Goal: Task Accomplishment & Management: Complete application form

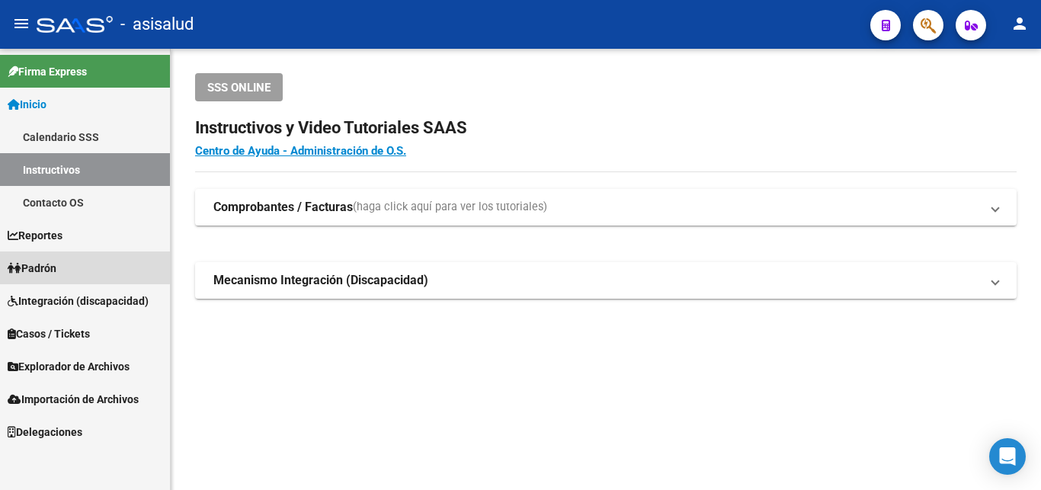
click at [50, 265] on span "Padrón" at bounding box center [32, 268] width 49 height 17
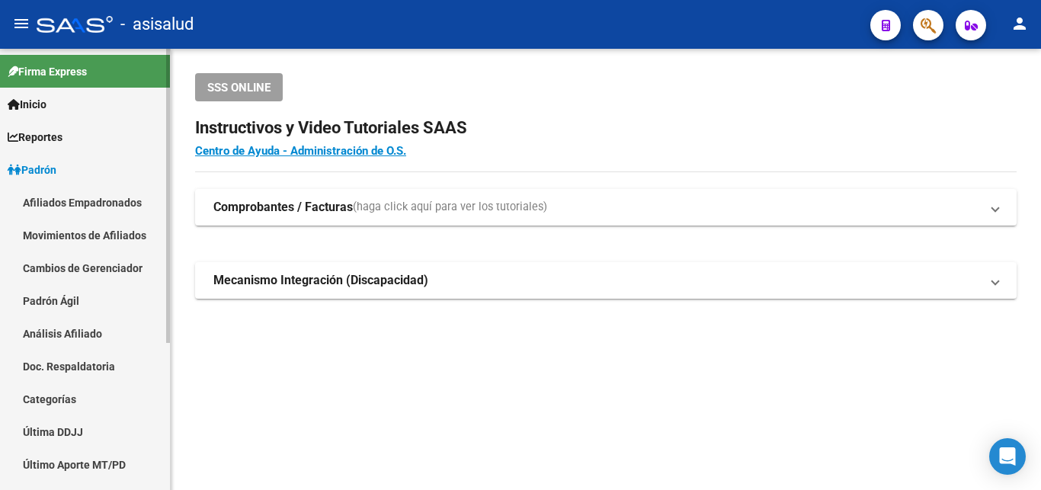
click at [65, 332] on link "Análisis Afiliado" at bounding box center [85, 333] width 170 height 33
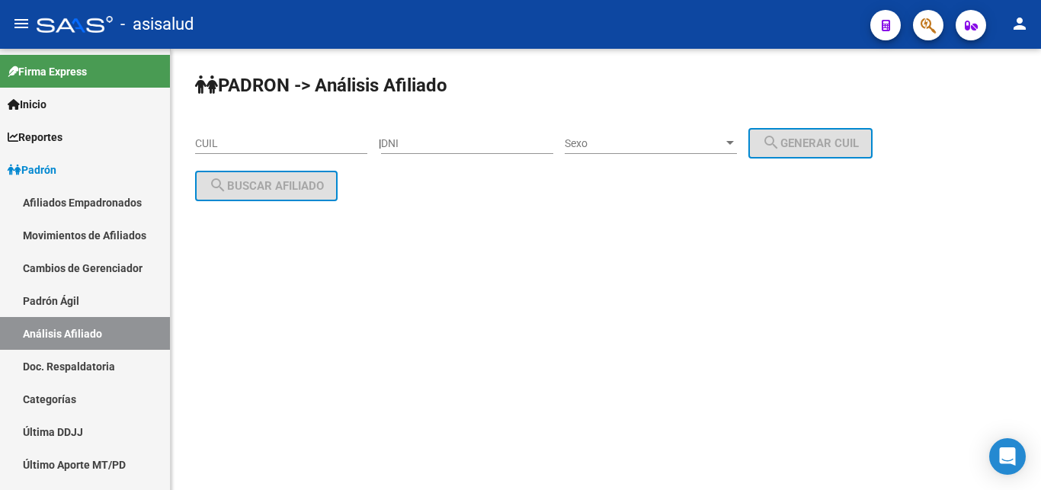
click at [207, 143] on input "CUIL" at bounding box center [281, 143] width 172 height 13
paste input "20-41067202-3"
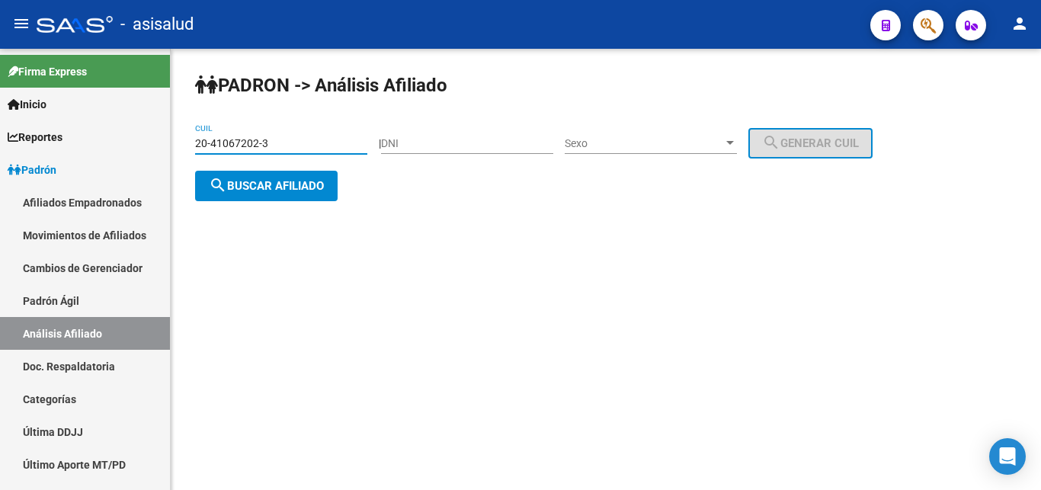
type input "20-41067202-3"
click at [252, 187] on span "search Buscar afiliado" at bounding box center [266, 186] width 115 height 14
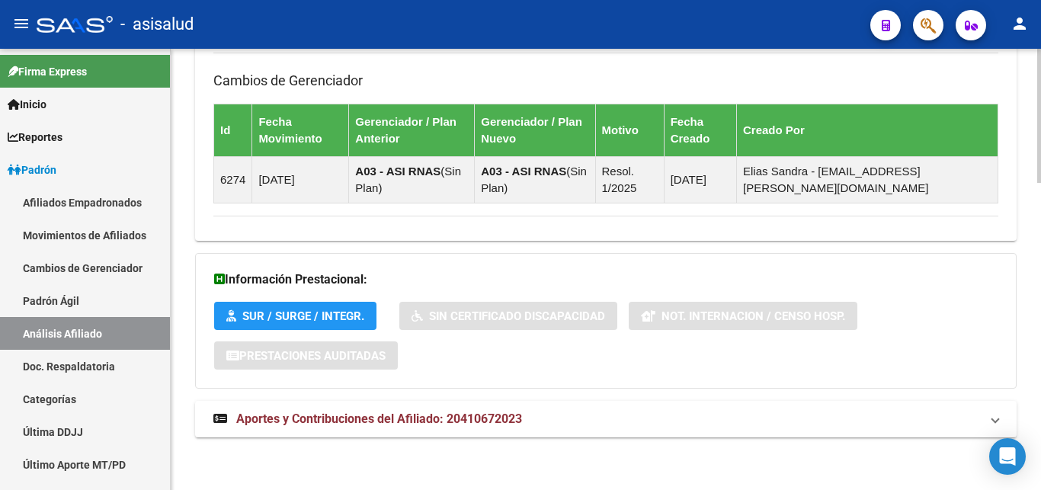
scroll to position [1011, 0]
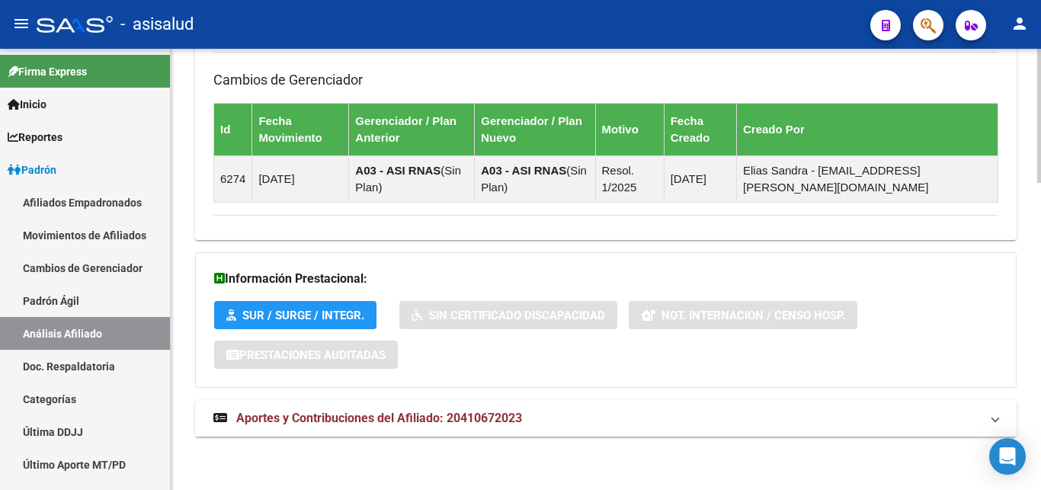
click at [377, 418] on span "Aportes y Contribuciones del Afiliado: 20410672023" at bounding box center [379, 418] width 286 height 14
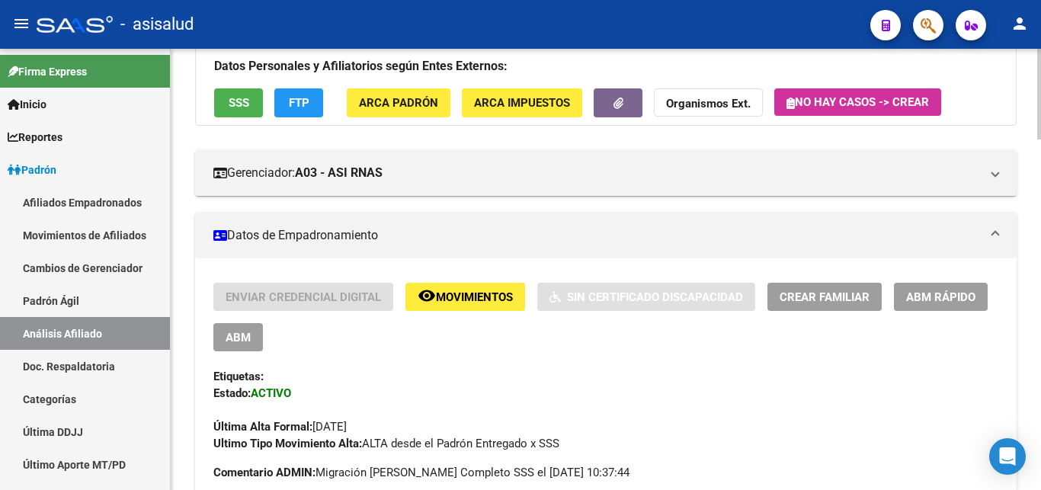
scroll to position [0, 0]
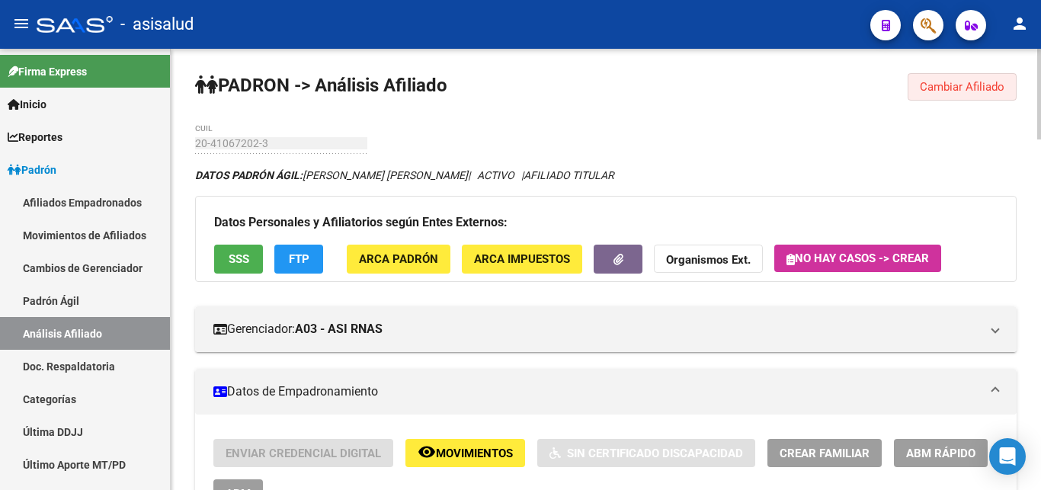
click at [950, 85] on span "Cambiar Afiliado" at bounding box center [962, 87] width 85 height 14
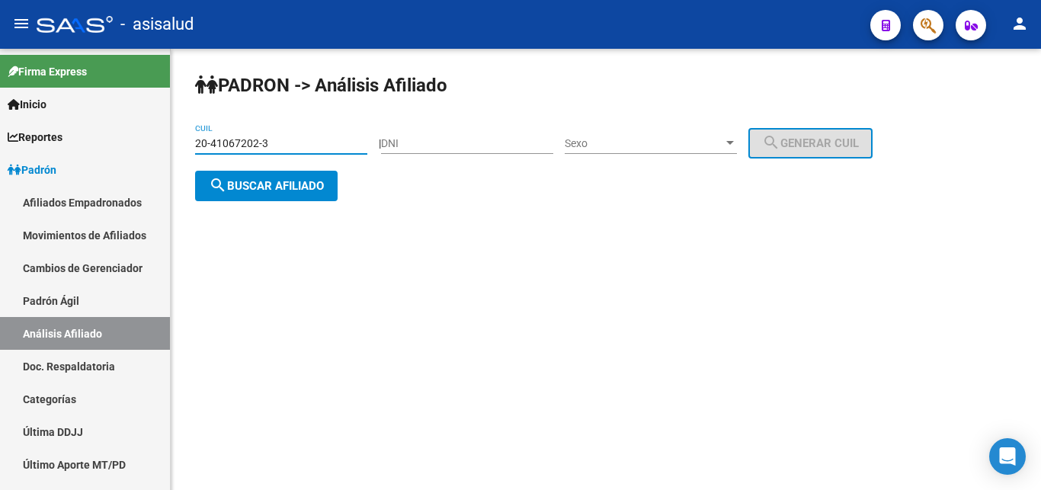
drag, startPoint x: 197, startPoint y: 140, endPoint x: 275, endPoint y: 141, distance: 77.7
click at [275, 141] on input "20-41067202-3" at bounding box center [281, 143] width 172 height 13
click at [253, 188] on span "search Buscar afiliado" at bounding box center [266, 186] width 115 height 14
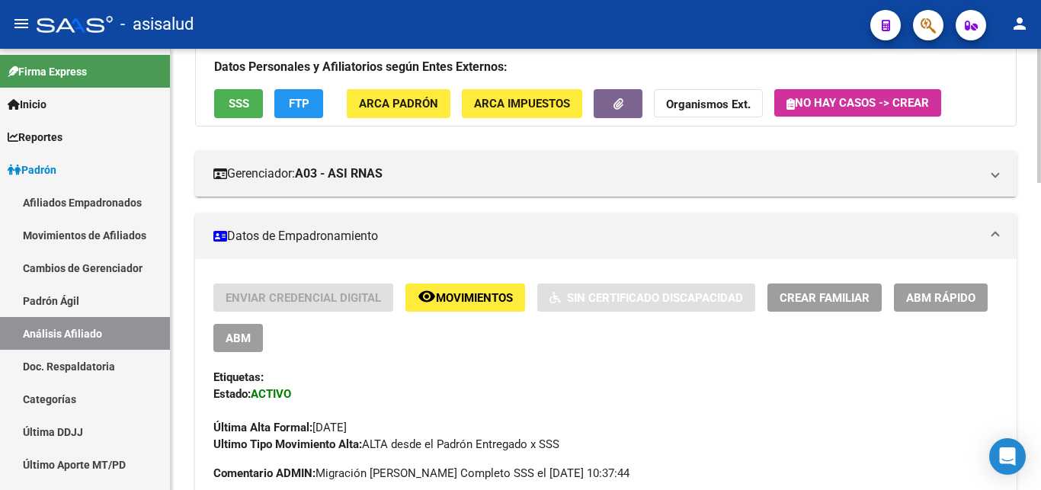
scroll to position [311, 0]
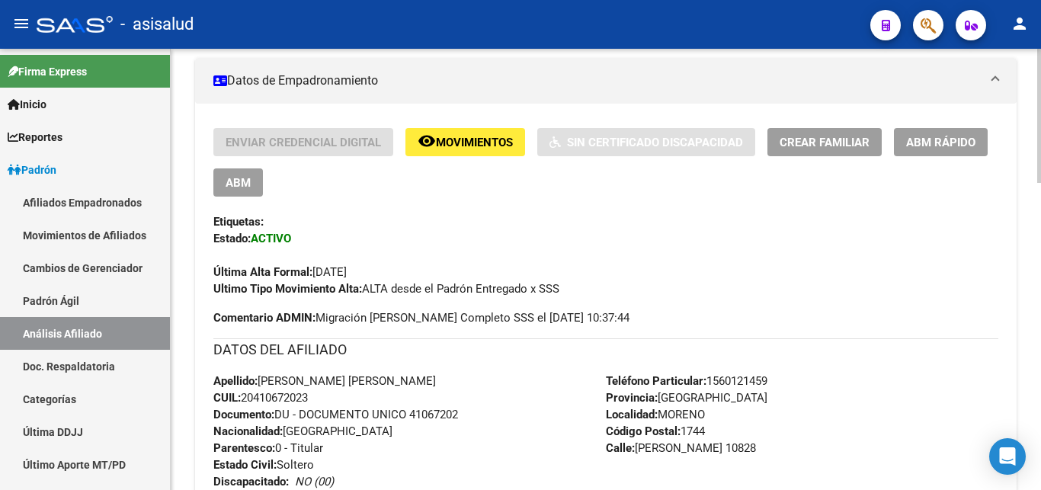
click at [804, 142] on span "Crear Familiar" at bounding box center [825, 143] width 90 height 14
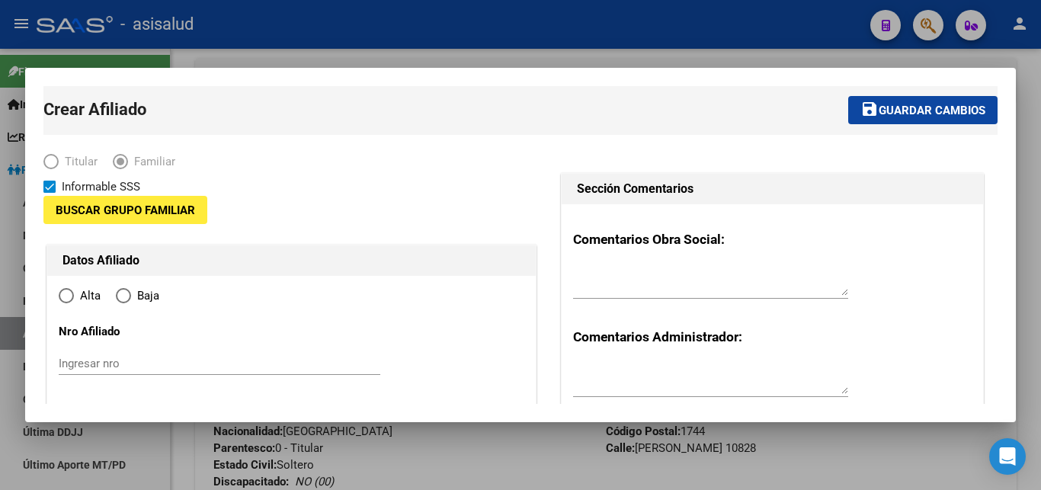
type input "30-71757703-1"
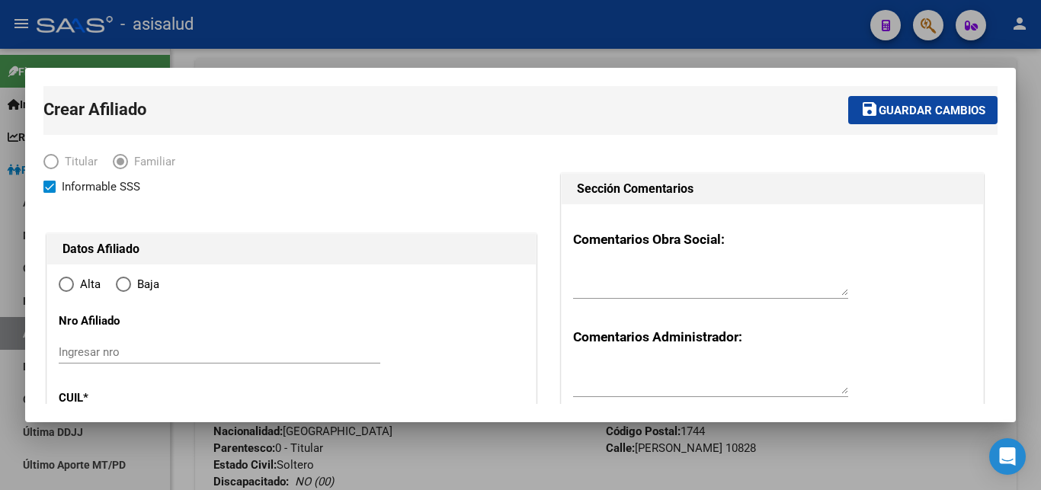
type input "MORENO"
type input "1744"
type input "[PERSON_NAME]"
type input "10828"
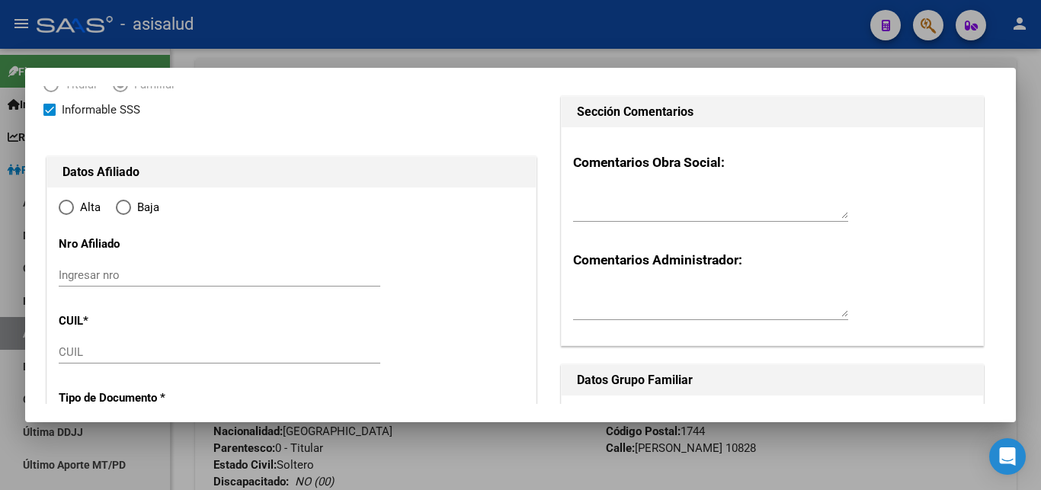
radio input "true"
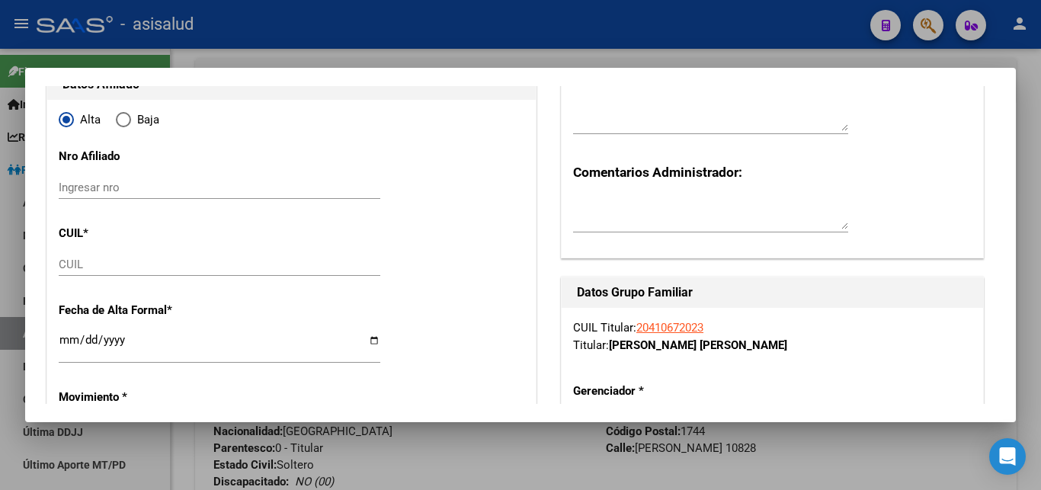
type input "30-71757703-1"
click at [72, 191] on input "Ingresar nro" at bounding box center [220, 188] width 322 height 14
click at [73, 184] on input "Ingresar nro" at bounding box center [220, 188] width 322 height 14
paste input "23-40383103-4"
type input "23-40383103-4"
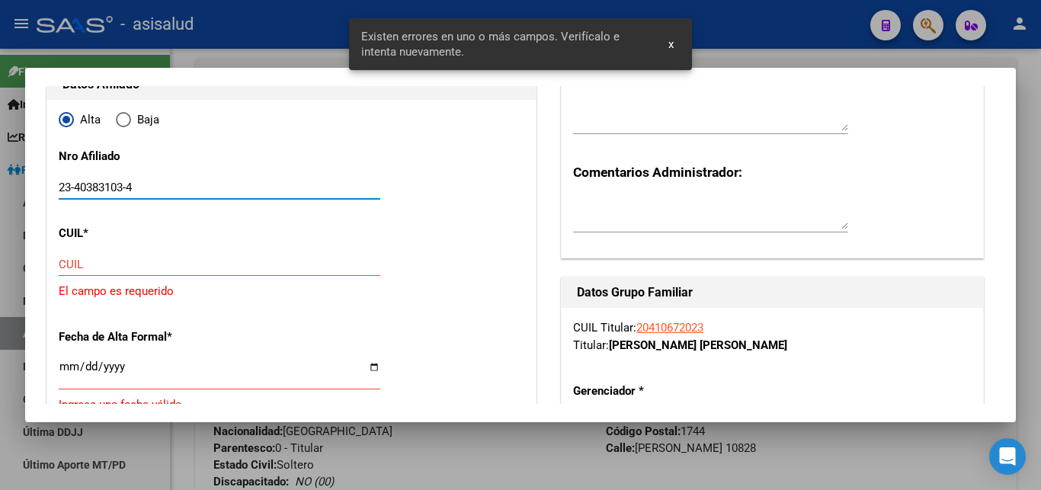
click at [668, 38] on button "x" at bounding box center [671, 43] width 30 height 27
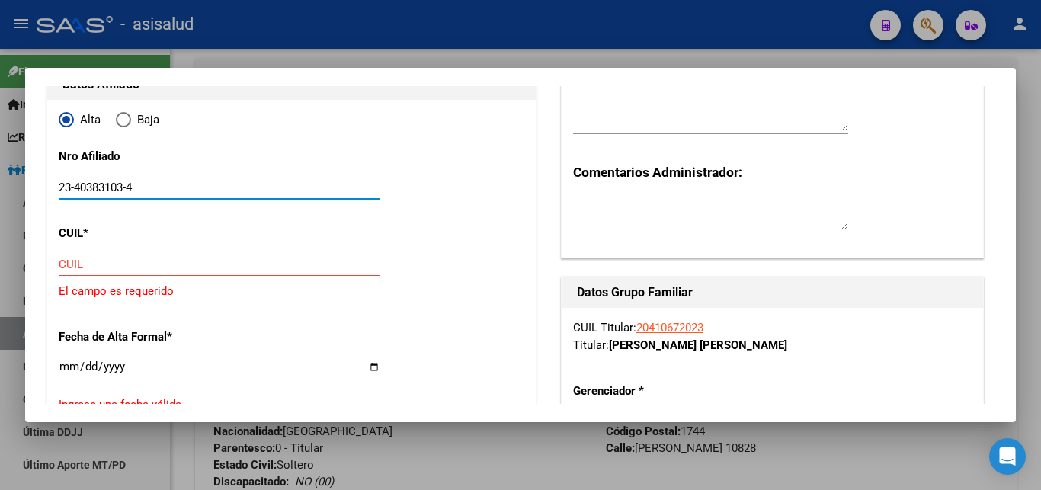
drag, startPoint x: 59, startPoint y: 185, endPoint x: 150, endPoint y: 184, distance: 90.7
click at [150, 184] on input "23-40383103-4" at bounding box center [220, 188] width 322 height 14
click at [128, 254] on div "CUIL" at bounding box center [220, 264] width 322 height 23
click at [71, 261] on input "CUIL" at bounding box center [220, 265] width 322 height 14
paste input "23-40383103-4"
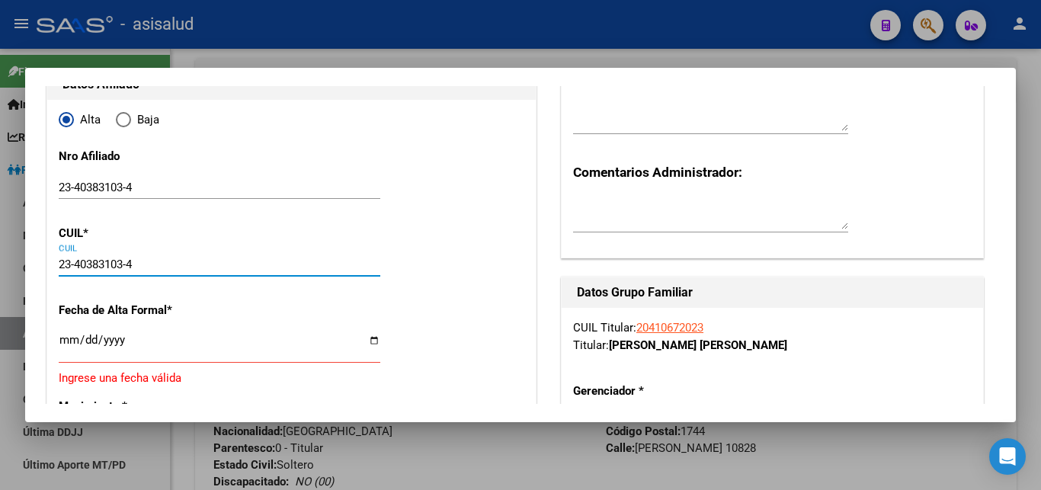
type input "23-40383103-4"
type input "40383103"
type input "[PERSON_NAME]"
type input "[DATE]"
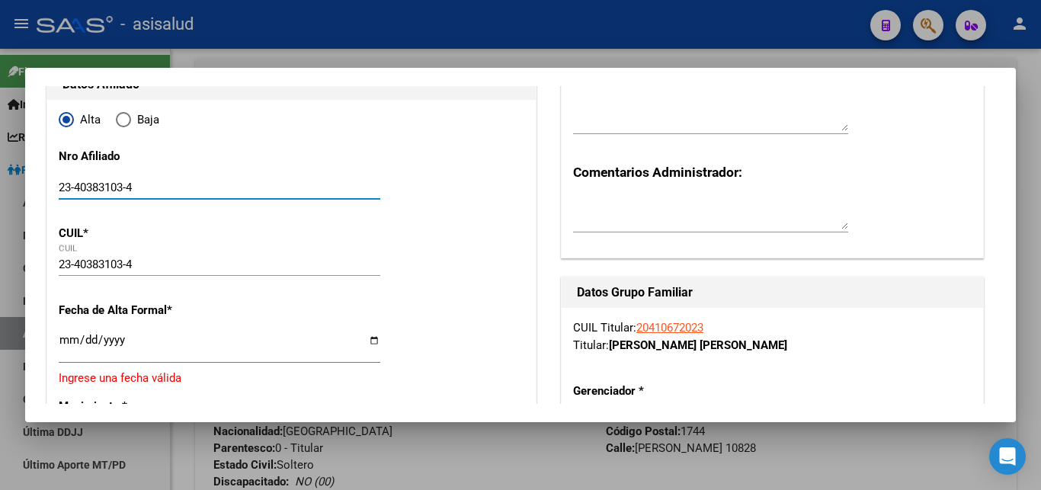
type input "CUARTEL V"
type input "AV [PERSON_NAME]"
type input "10670"
drag, startPoint x: 147, startPoint y: 182, endPoint x: 59, endPoint y: 182, distance: 87.6
click at [59, 182] on input "23-40383103-4" at bounding box center [220, 188] width 322 height 14
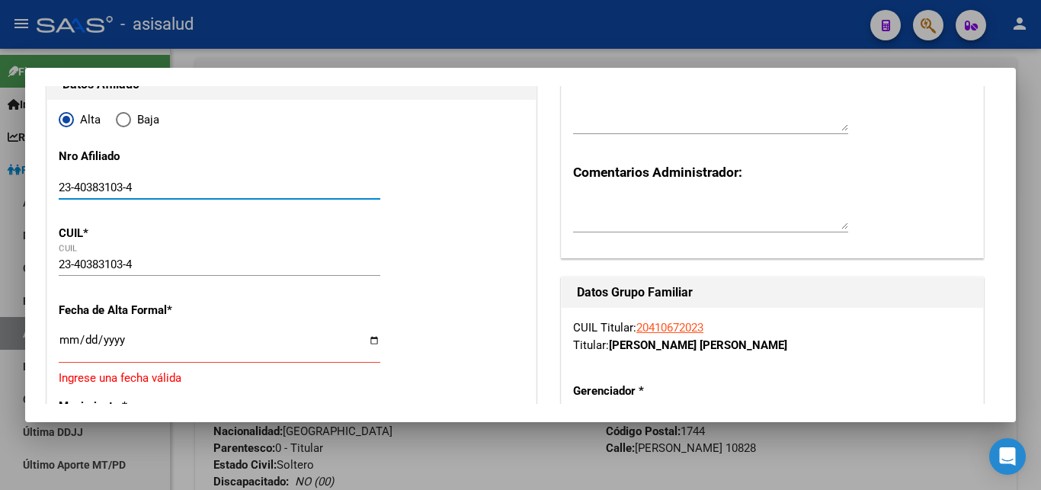
type input "23-40383103-"
drag, startPoint x: 146, startPoint y: 184, endPoint x: 5, endPoint y: 184, distance: 140.2
click at [59, 184] on input "23-40383103-" at bounding box center [220, 188] width 322 height 14
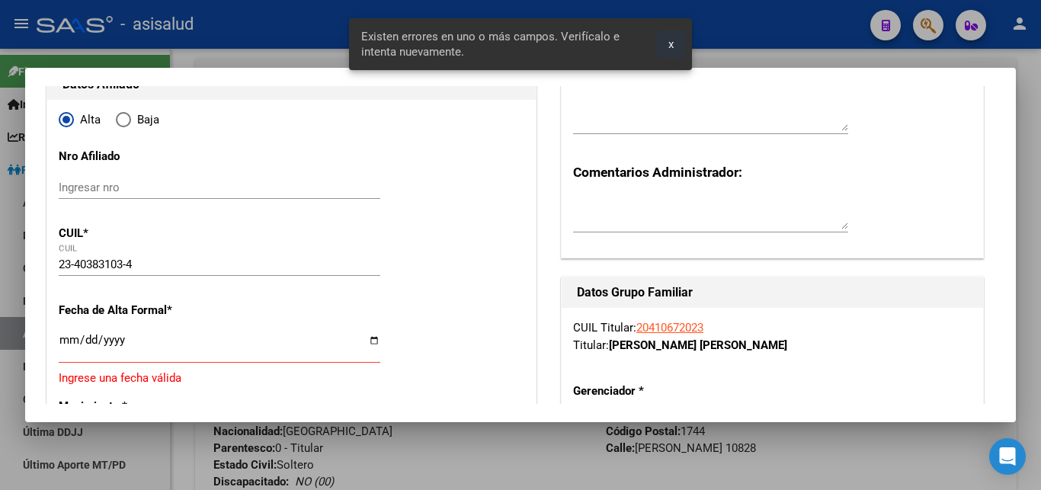
click at [672, 42] on span "x" at bounding box center [670, 44] width 5 height 14
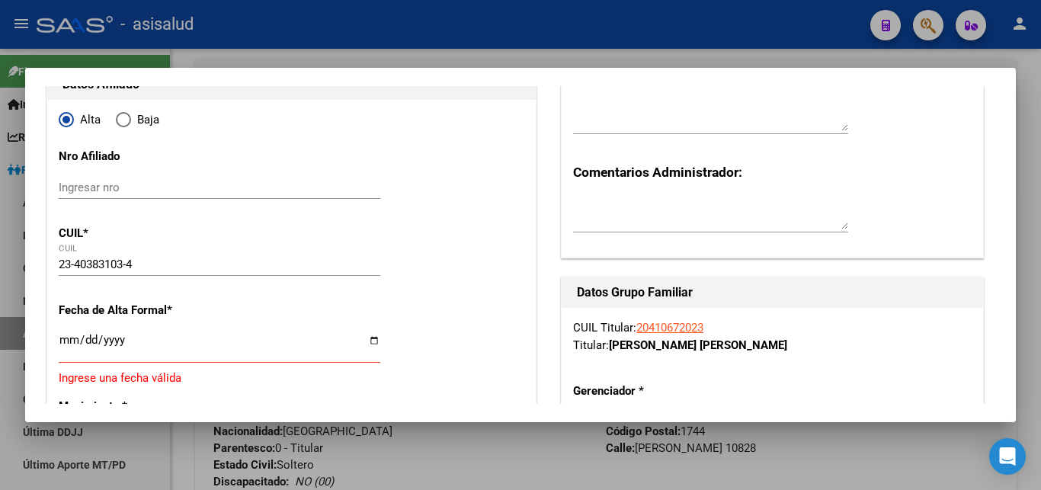
click at [72, 346] on input "Ingresar fecha" at bounding box center [220, 346] width 322 height 24
type input "[DATE]"
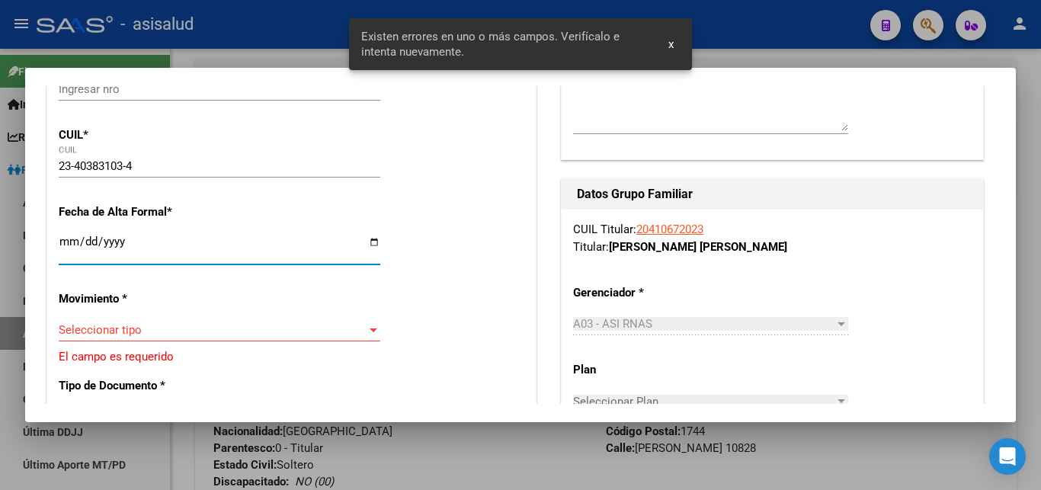
scroll to position [329, 0]
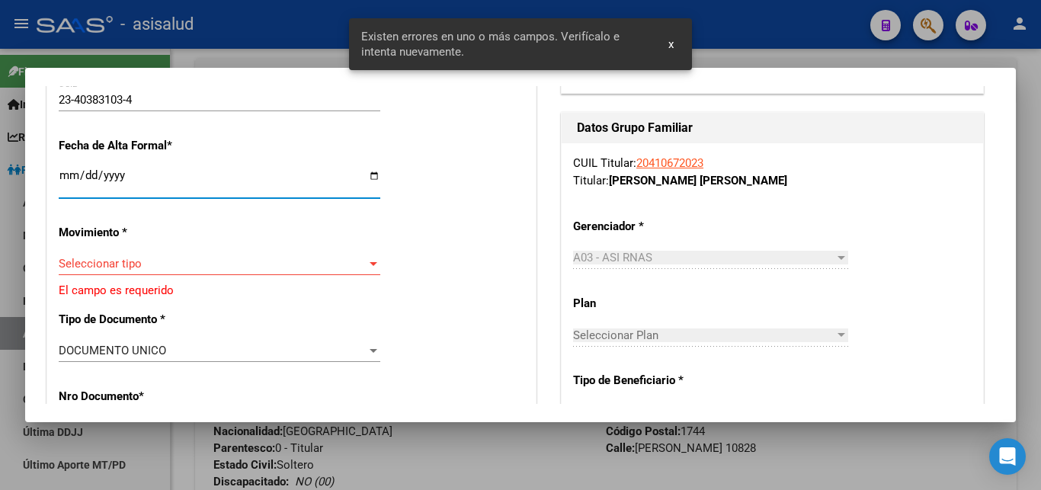
click at [371, 258] on div at bounding box center [374, 264] width 14 height 12
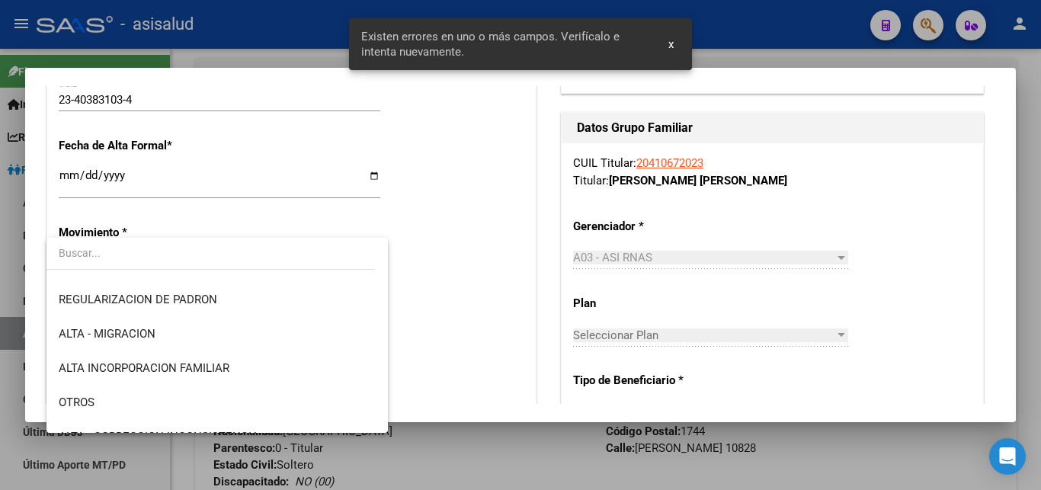
scroll to position [165, 0]
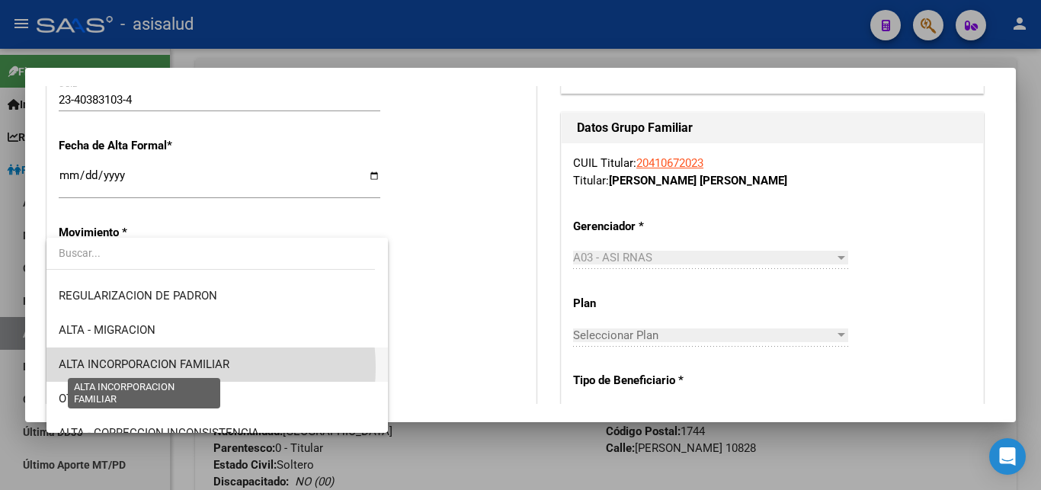
click at [185, 367] on span "ALTA INCORPORACION FAMILIAR" at bounding box center [144, 364] width 171 height 14
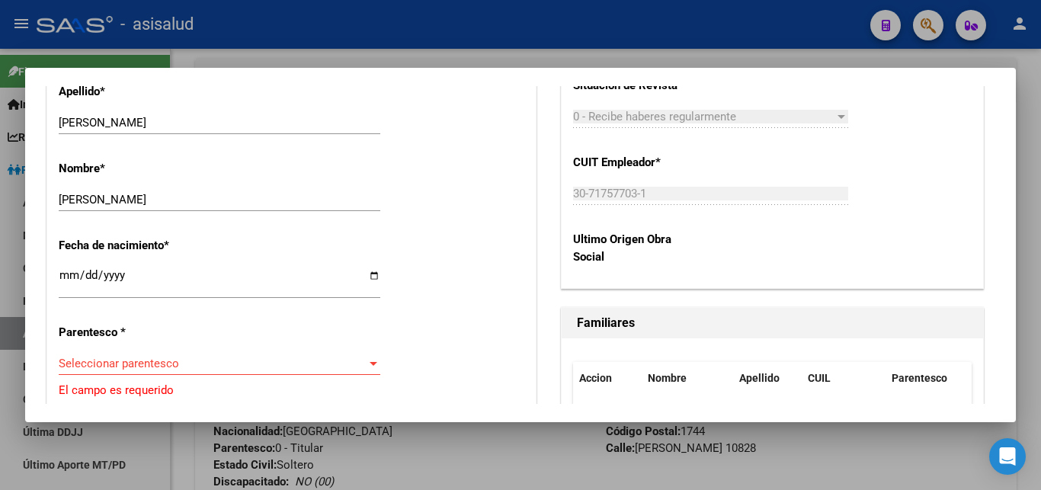
scroll to position [741, 0]
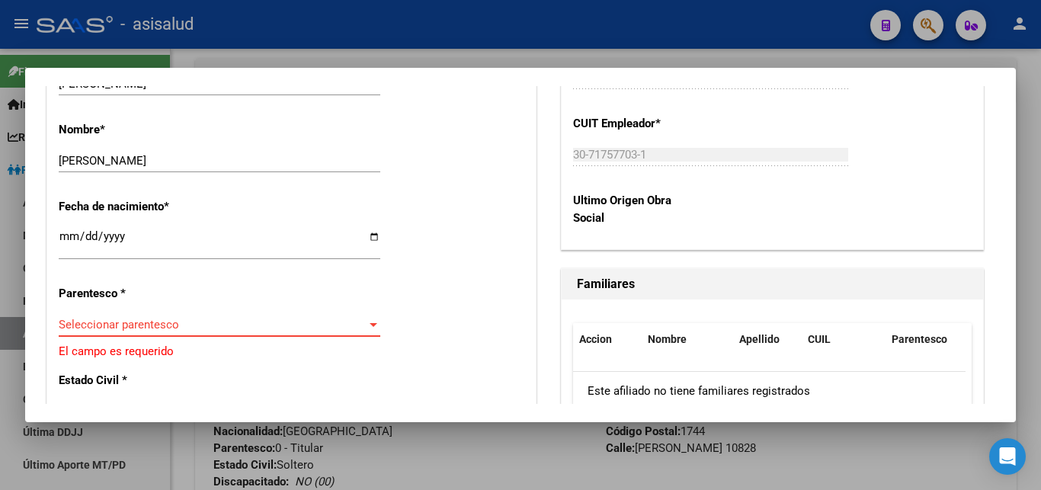
click at [367, 319] on div at bounding box center [374, 325] width 14 height 12
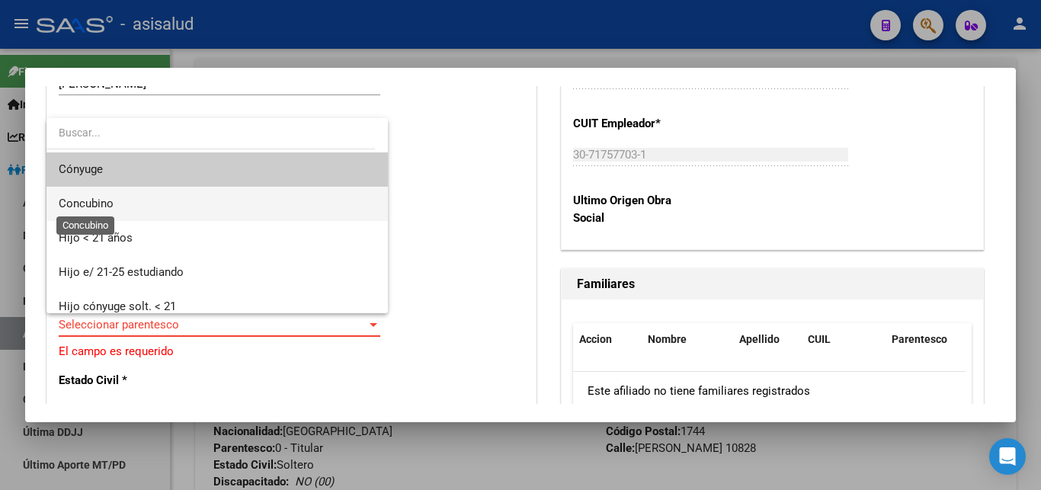
click at [85, 203] on span "Concubino" at bounding box center [86, 204] width 55 height 14
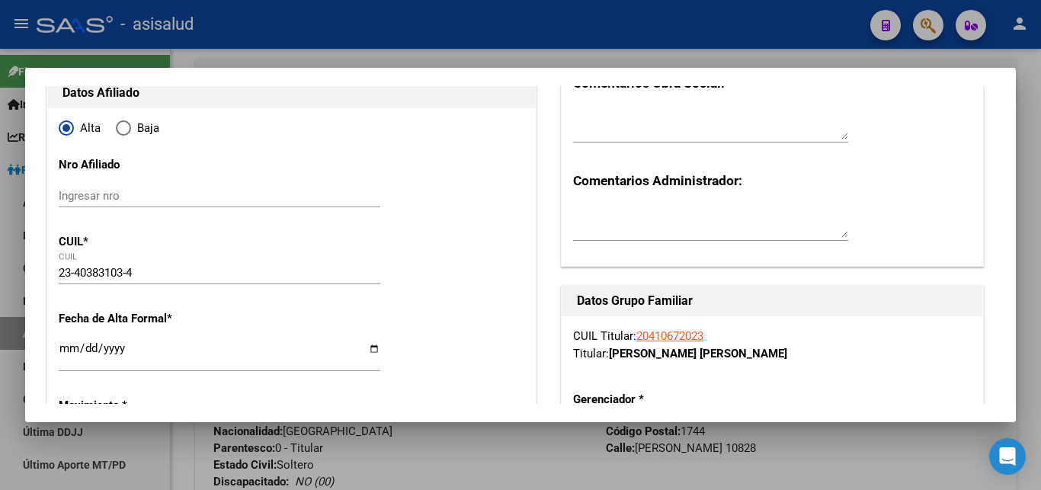
scroll to position [0, 0]
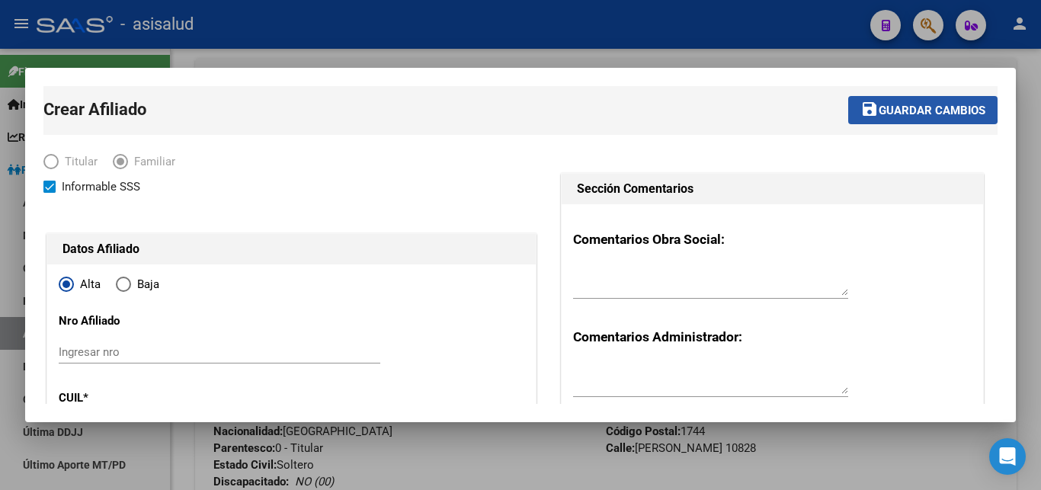
click at [906, 108] on span "Guardar cambios" at bounding box center [932, 111] width 107 height 14
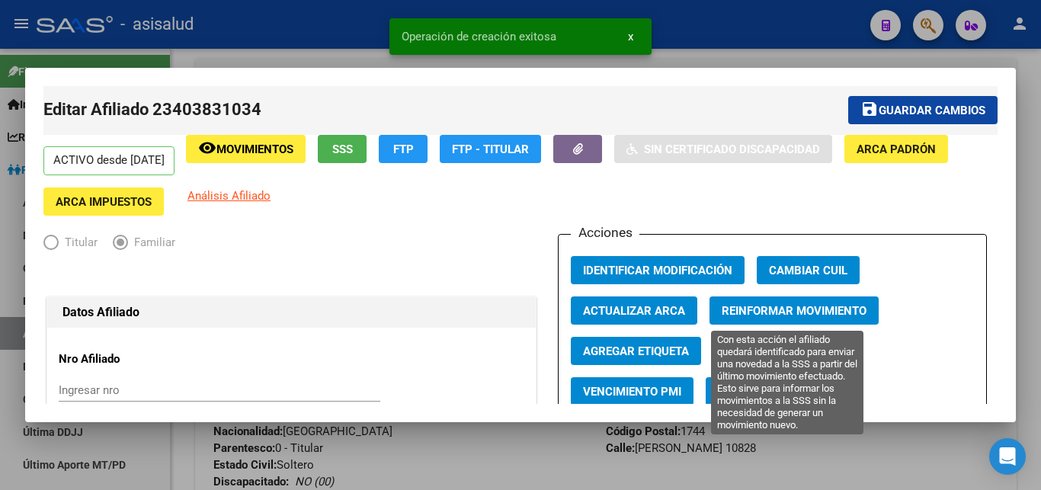
click at [748, 310] on span "Reinformar Movimiento" at bounding box center [794, 311] width 145 height 14
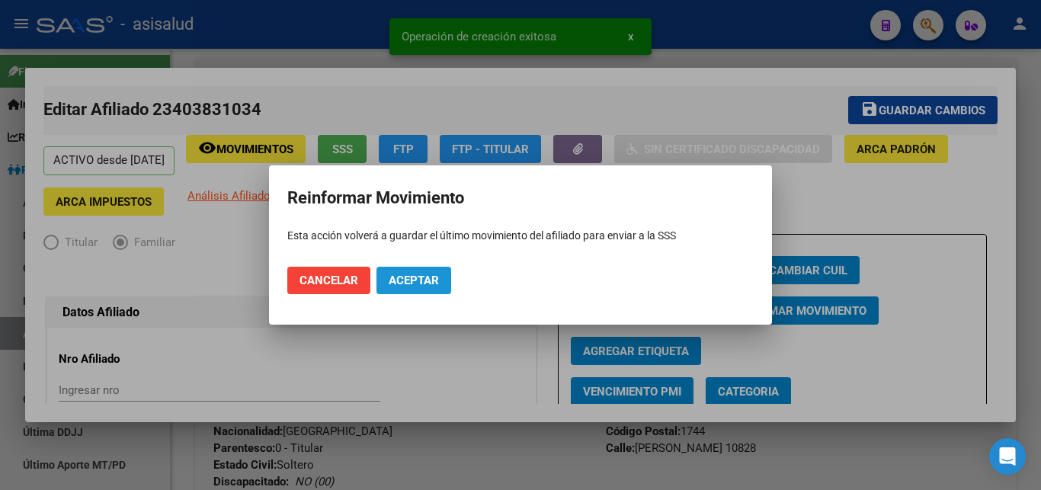
click at [397, 277] on span "Aceptar" at bounding box center [414, 281] width 50 height 14
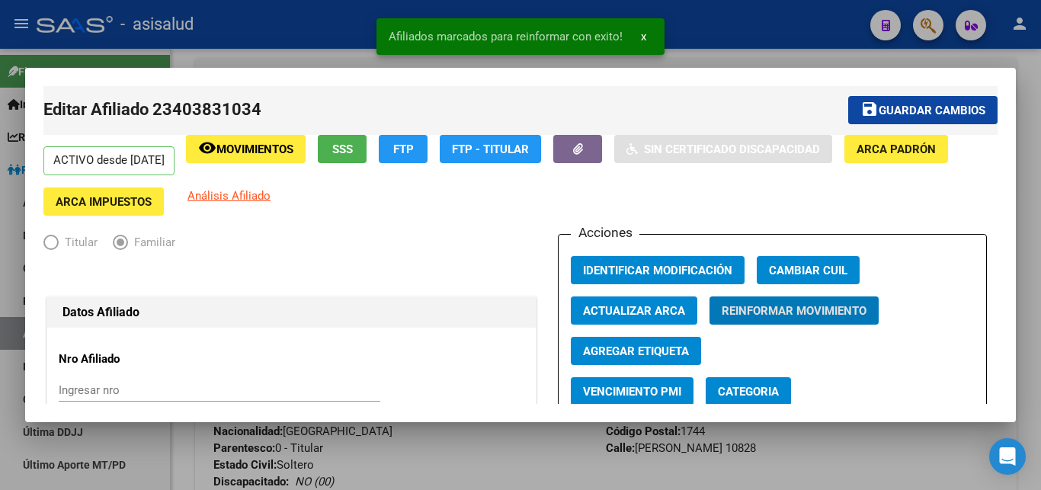
click at [933, 104] on span "Guardar cambios" at bounding box center [932, 111] width 107 height 14
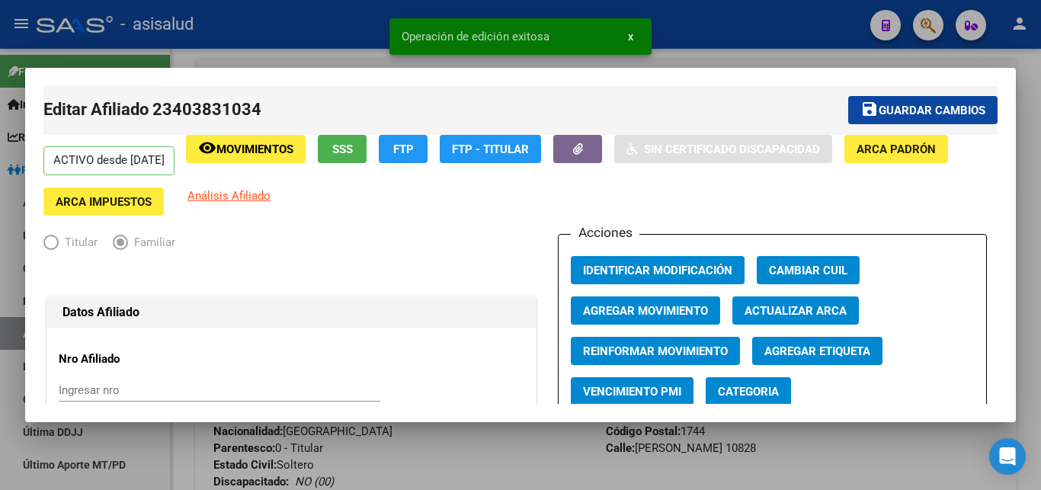
click at [629, 34] on span "x" at bounding box center [630, 37] width 5 height 14
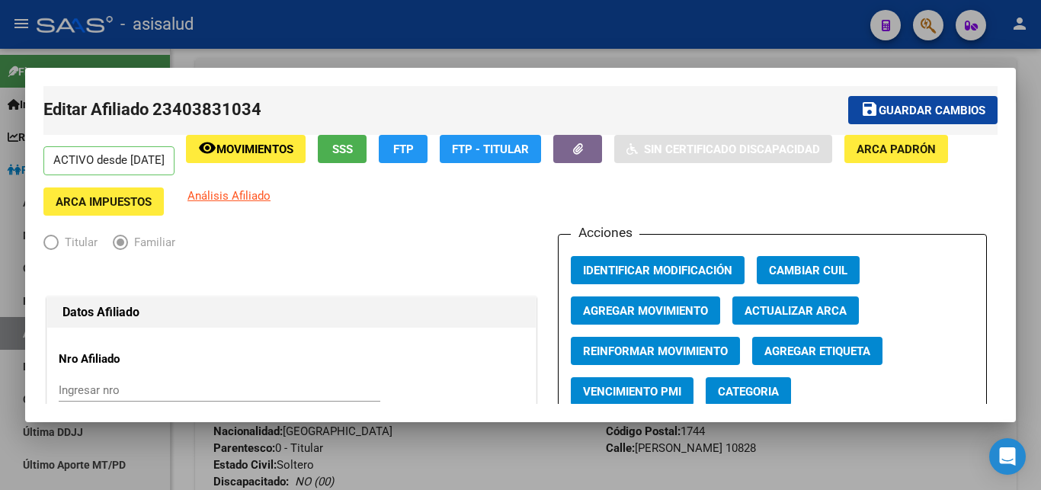
click at [1036, 200] on div at bounding box center [520, 245] width 1041 height 490
